Goal: Complete application form

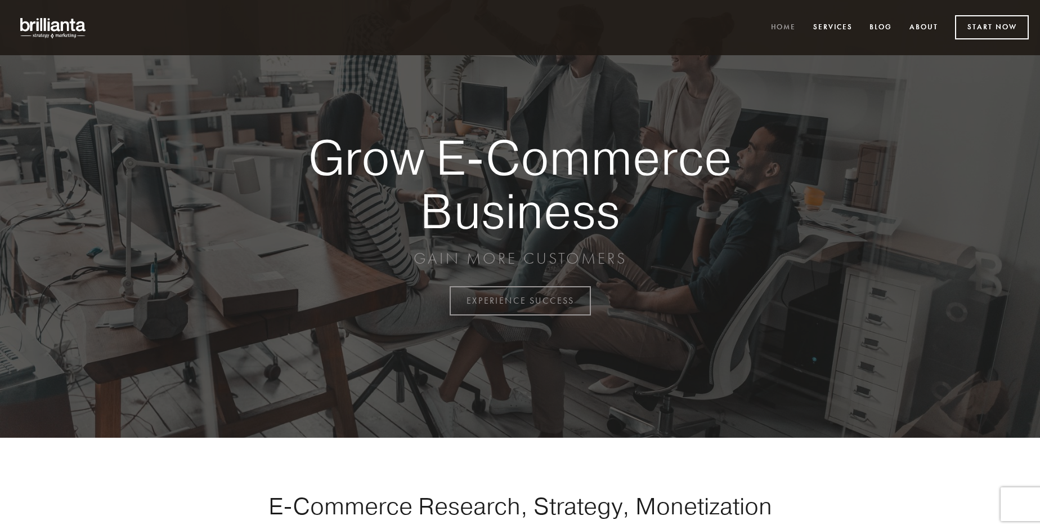
scroll to position [2950, 0]
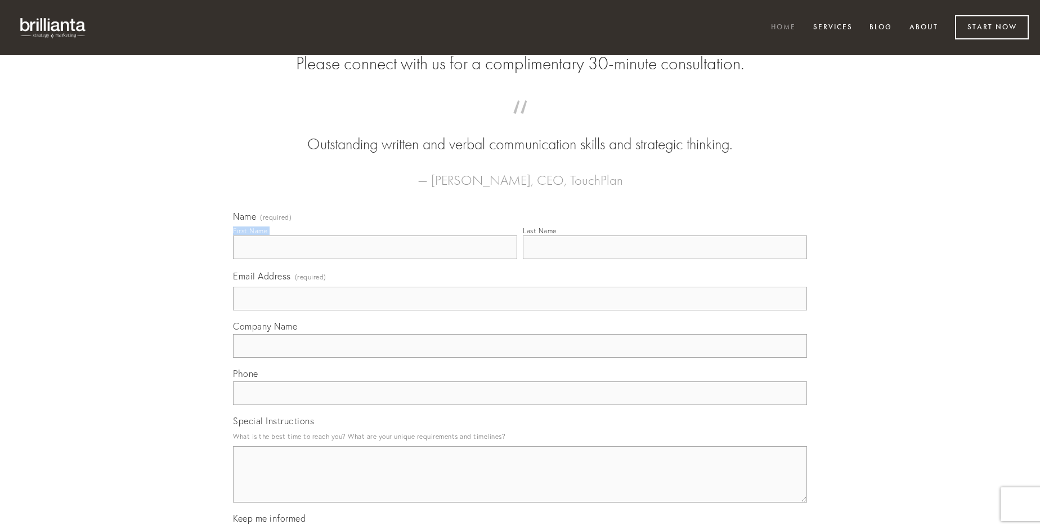
type input "[PERSON_NAME]"
click at [665, 259] on input "Last Name" at bounding box center [665, 247] width 284 height 24
type input "[PERSON_NAME]"
click at [520, 310] on input "Email Address (required)" at bounding box center [520, 298] width 574 height 24
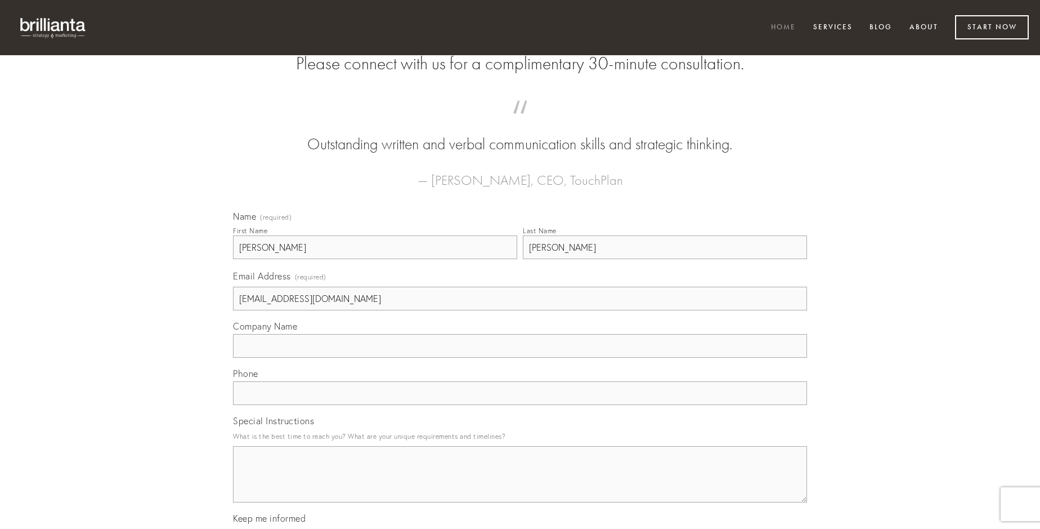
type input "[EMAIL_ADDRESS][DOMAIN_NAME]"
click at [520, 357] on input "Company Name" at bounding box center [520, 346] width 574 height 24
type input "volutabrum"
click at [520, 405] on input "text" at bounding box center [520, 393] width 574 height 24
click at [520, 484] on textarea "Special Instructions" at bounding box center [520, 474] width 574 height 56
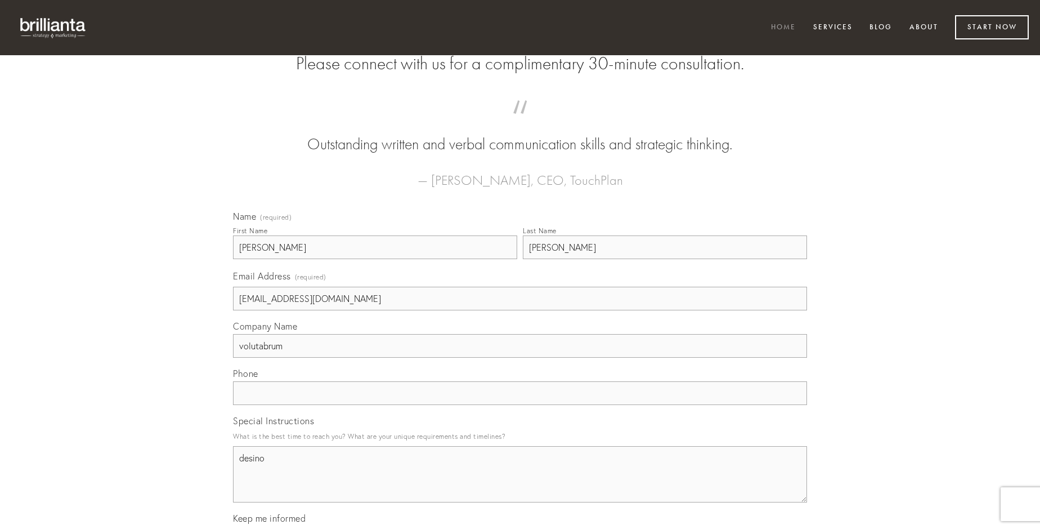
type textarea "desino"
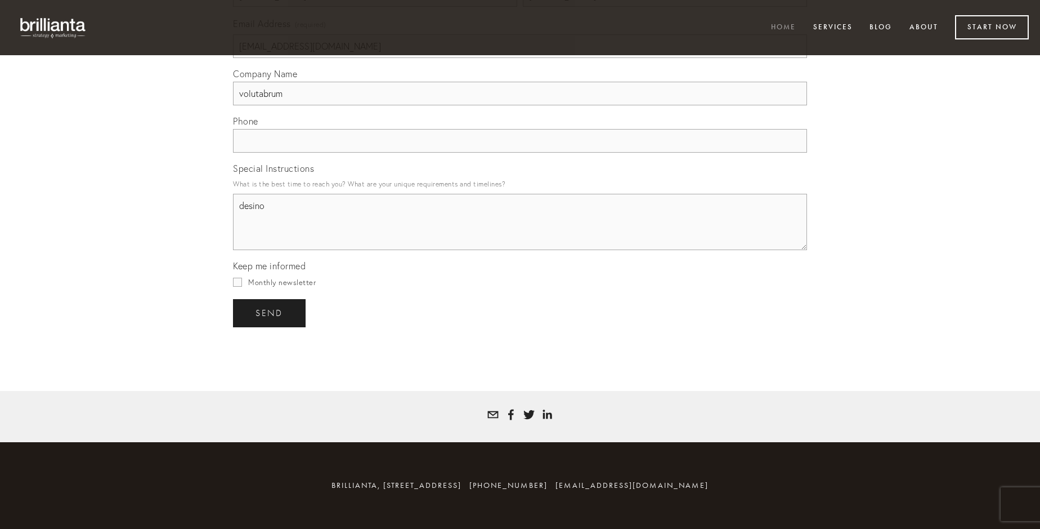
click at [270, 312] on span "send" at bounding box center [270, 313] width 28 height 10
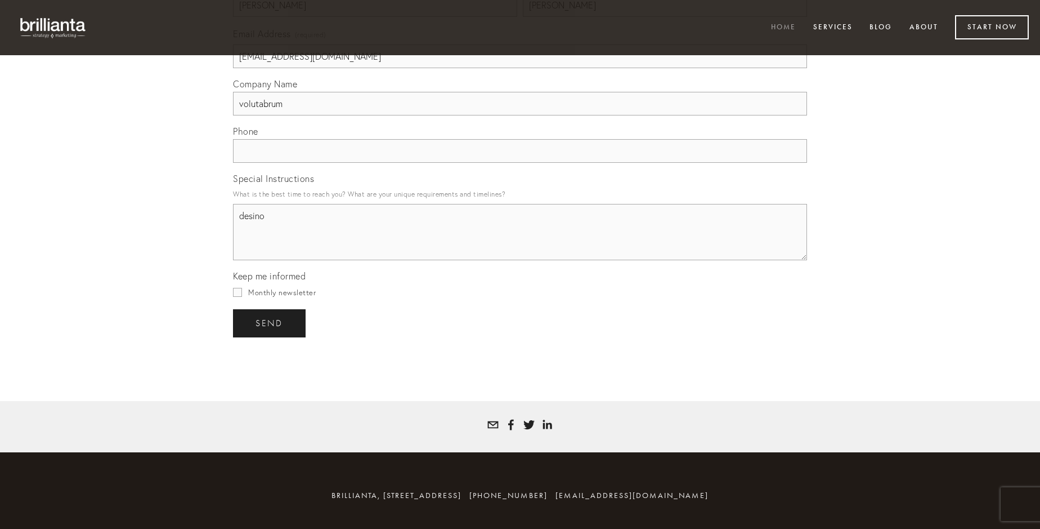
scroll to position [2917, 0]
